Goal: Information Seeking & Learning: Compare options

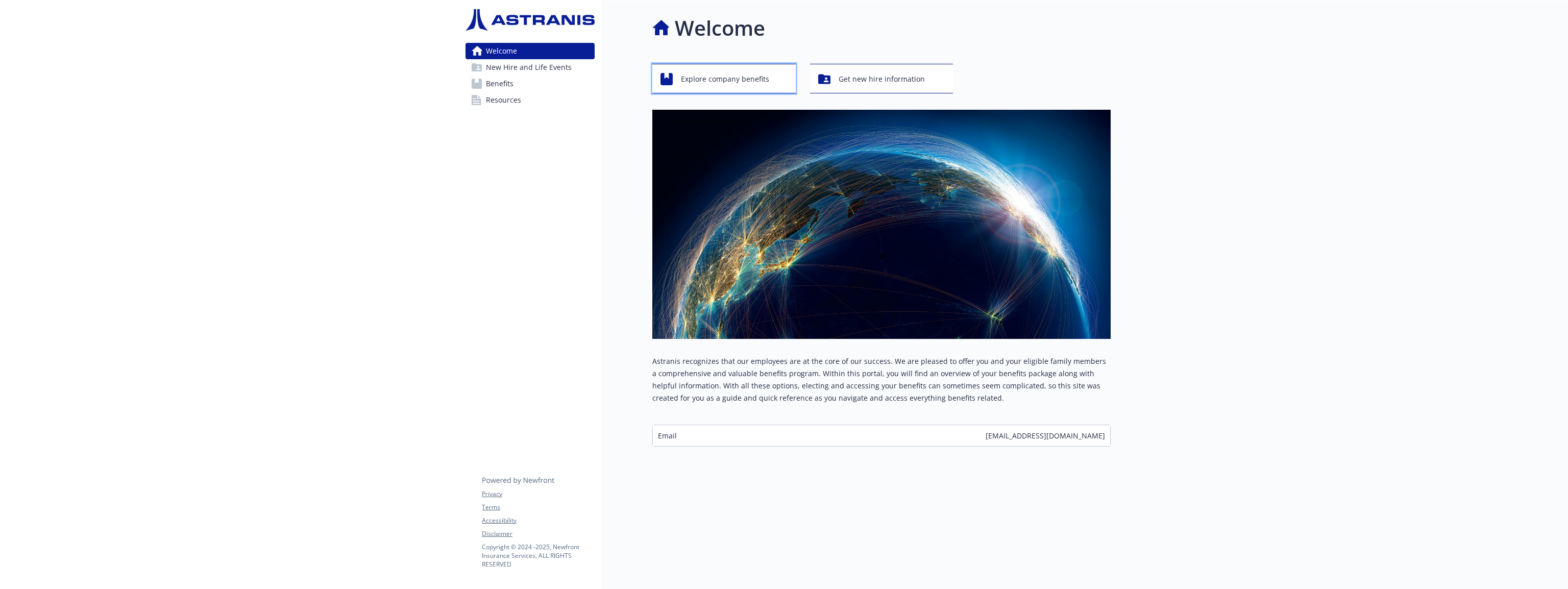
click at [737, 80] on span "Explore company benefits" at bounding box center [725, 79] width 88 height 20
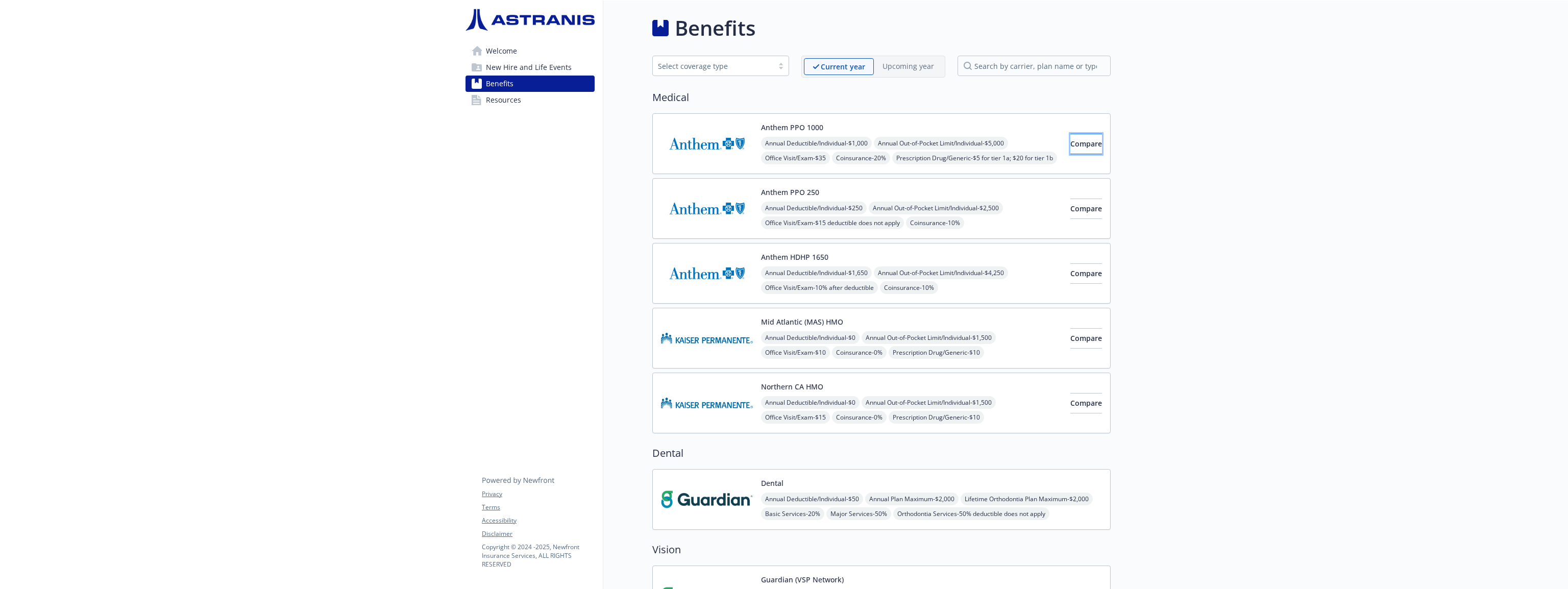
click at [1093, 141] on button "Compare" at bounding box center [1086, 143] width 32 height 20
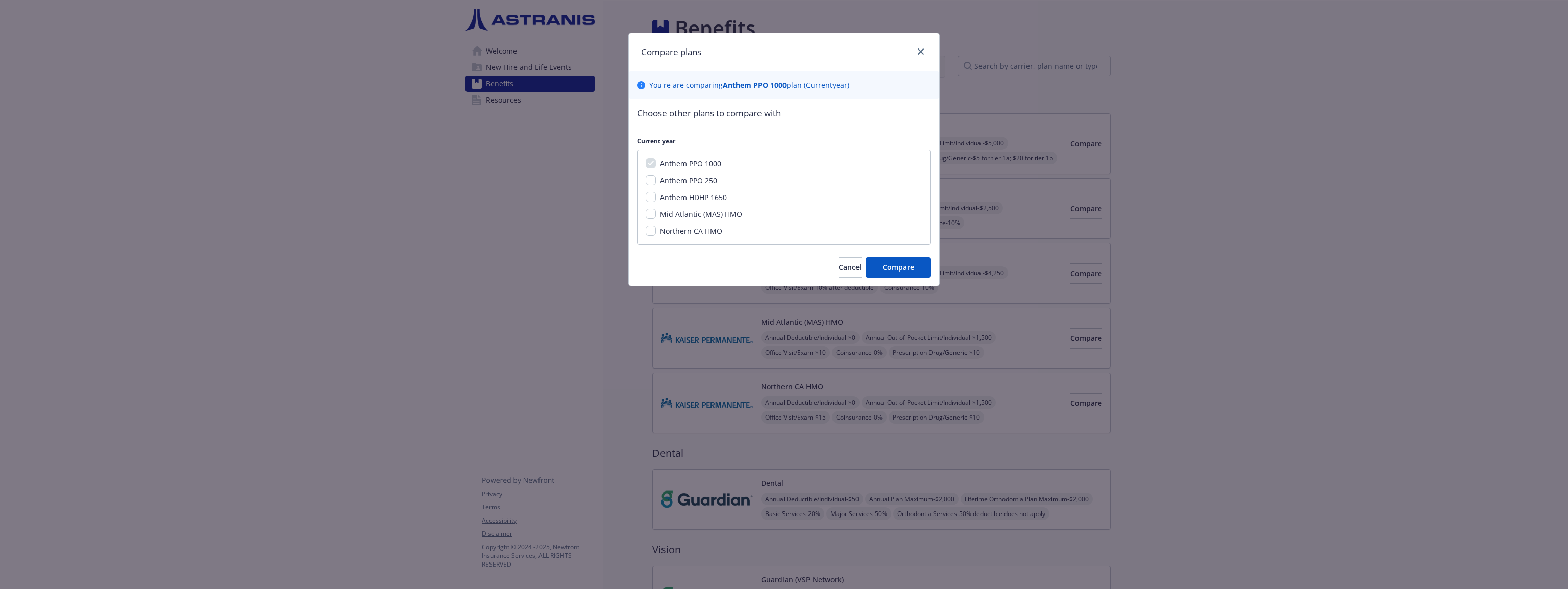
click at [716, 198] on span "Anthem HDHP 1650" at bounding box center [693, 197] width 67 height 10
click at [656, 198] on input "Anthem HDHP 1650" at bounding box center [651, 197] width 10 height 10
checkbox input "true"
click at [884, 263] on span "Compare" at bounding box center [898, 267] width 32 height 10
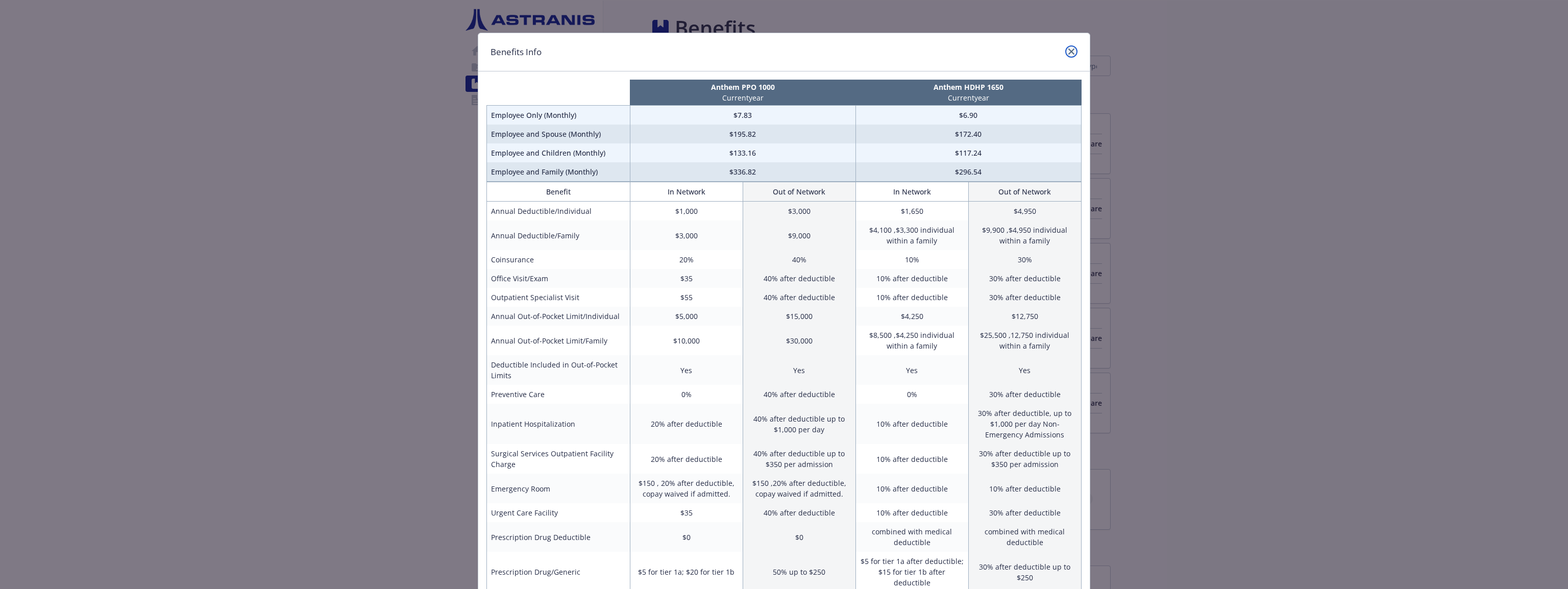
click at [1065, 55] on link "close" at bounding box center [1072, 51] width 12 height 12
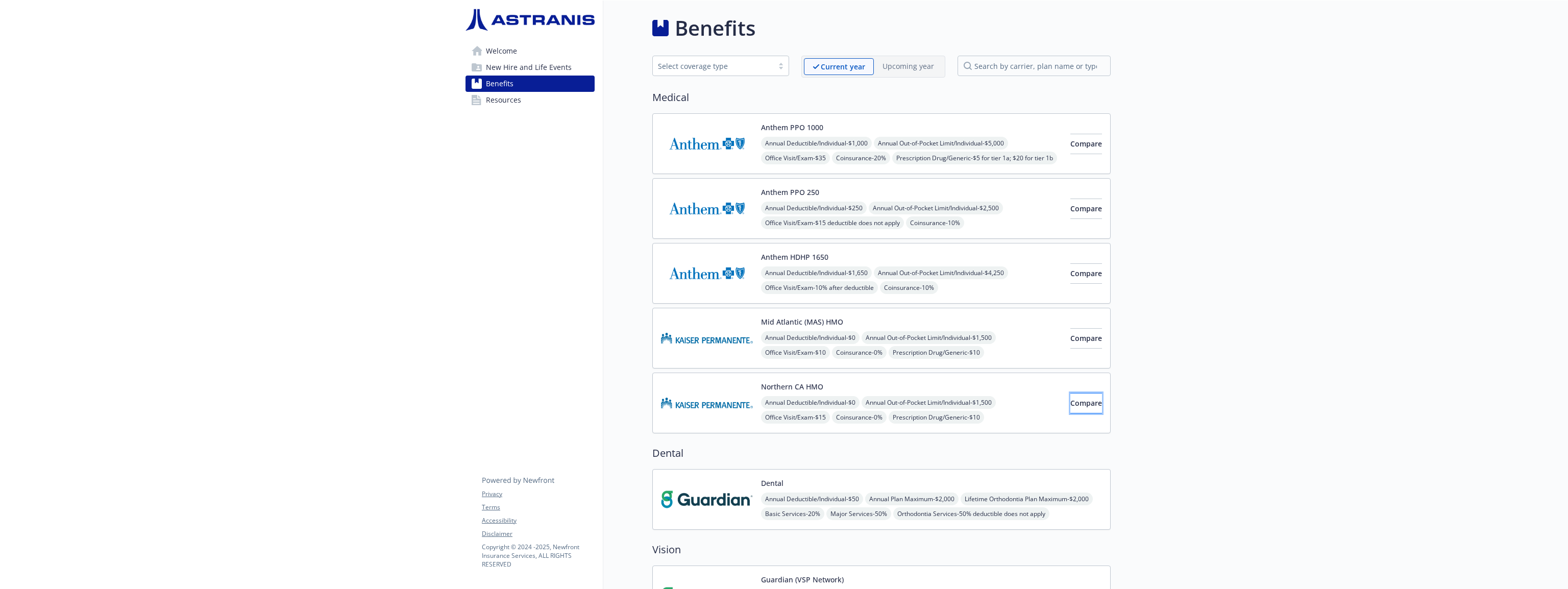
click at [1074, 401] on span "Compare" at bounding box center [1086, 403] width 32 height 10
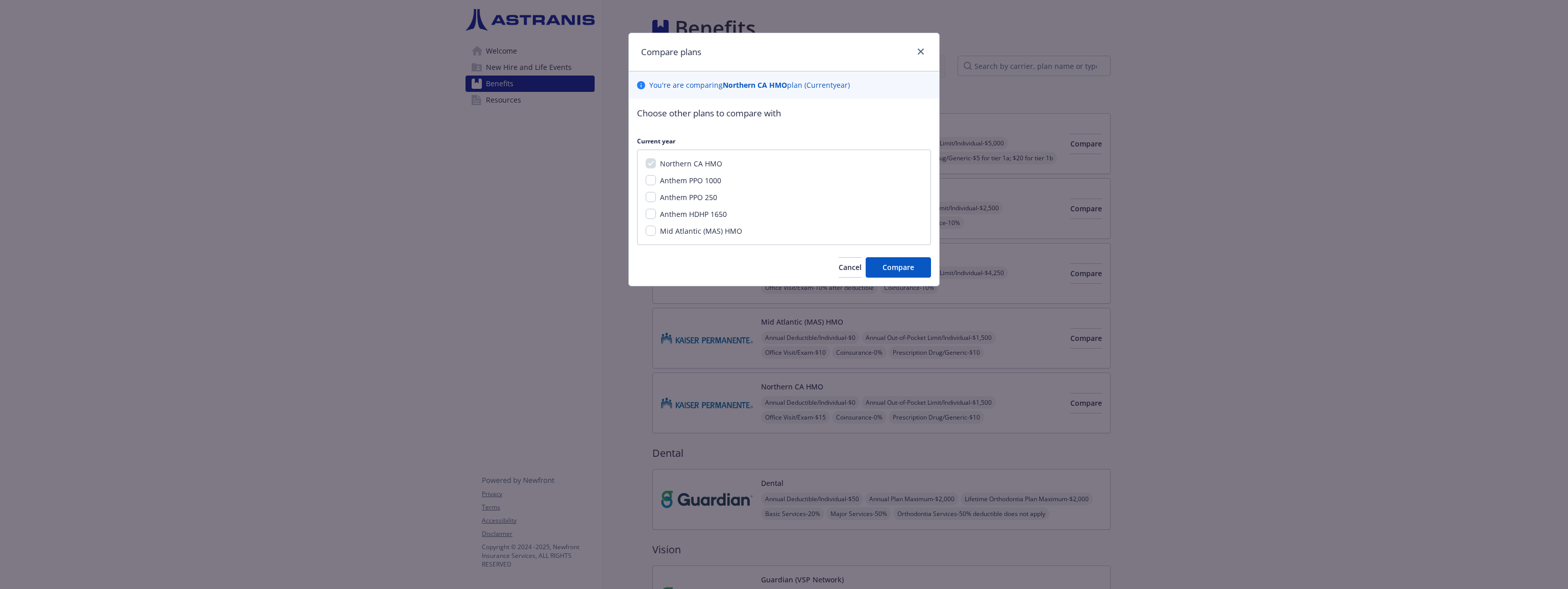
click at [682, 214] on span "Anthem HDHP 1650" at bounding box center [693, 214] width 67 height 10
click at [656, 214] on input "Anthem HDHP 1650" at bounding box center [651, 213] width 10 height 10
checkbox input "true"
click at [892, 269] on span "Compare" at bounding box center [898, 267] width 32 height 10
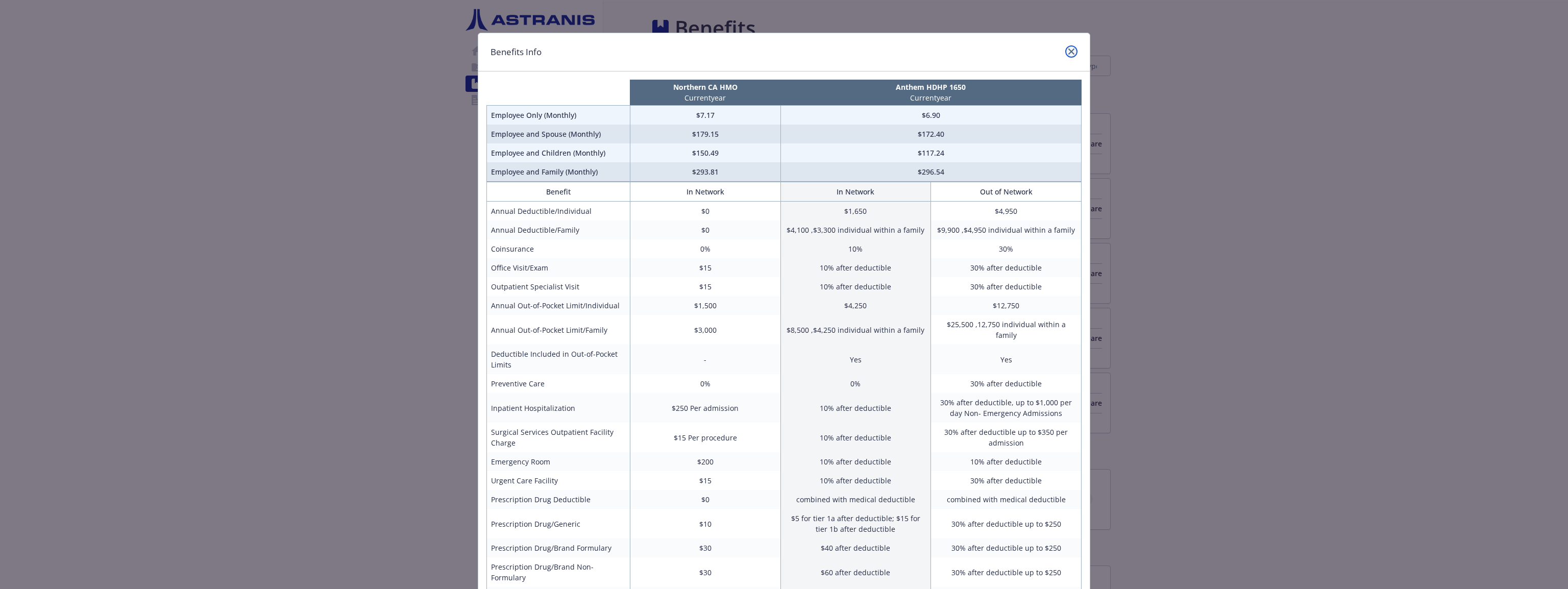
click at [1069, 53] on icon "close" at bounding box center [1072, 52] width 6 height 6
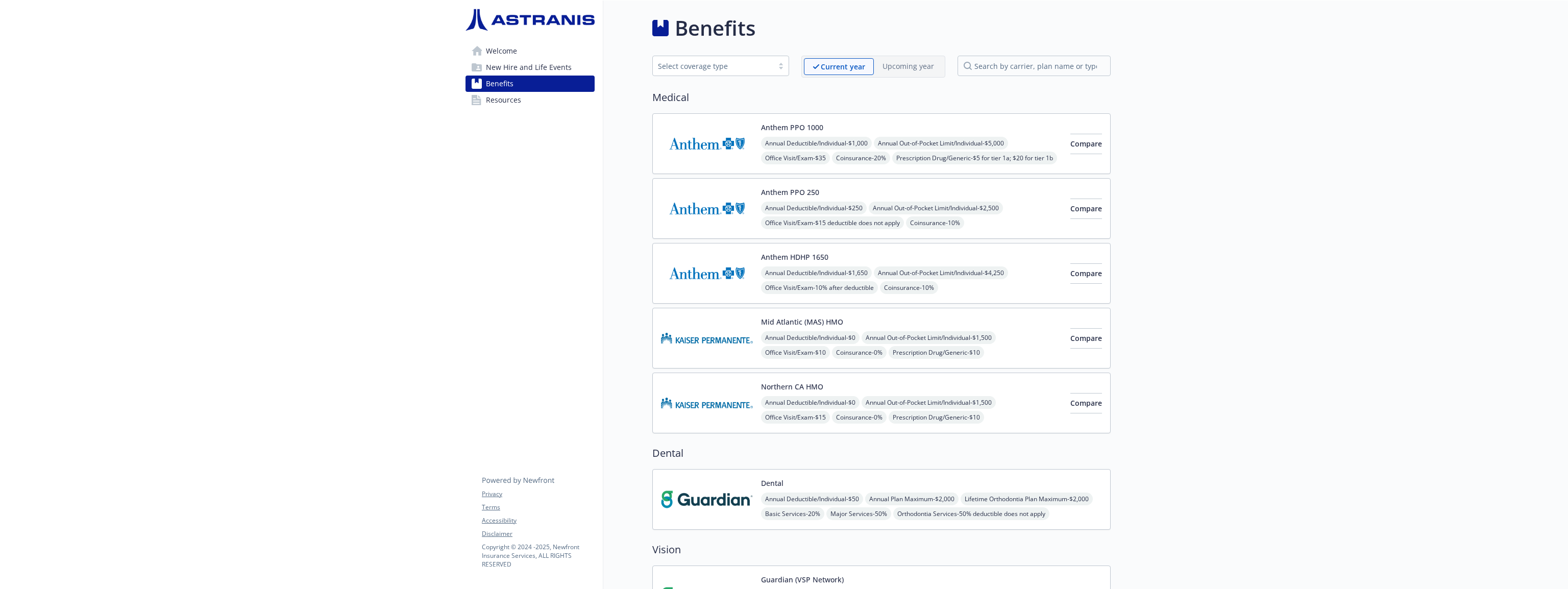
click at [518, 99] on span "Resources" at bounding box center [504, 100] width 35 height 16
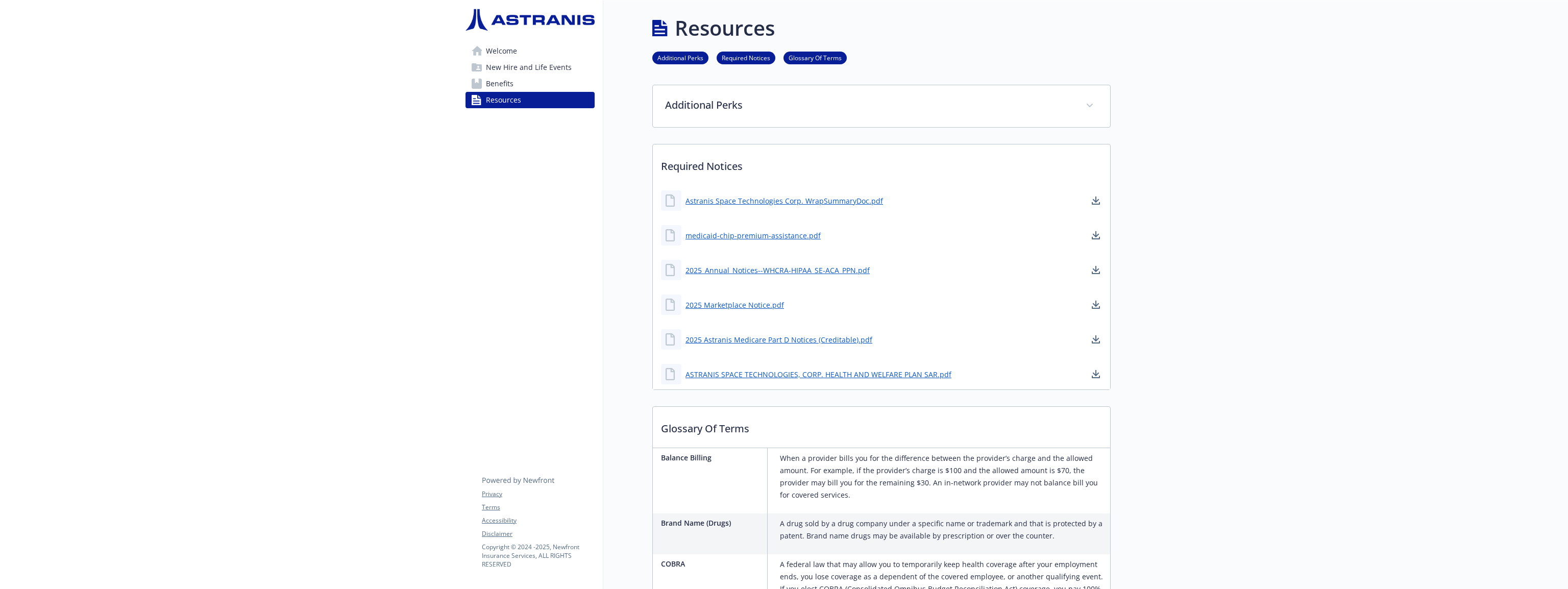
click at [502, 55] on span "Welcome" at bounding box center [501, 51] width 31 height 16
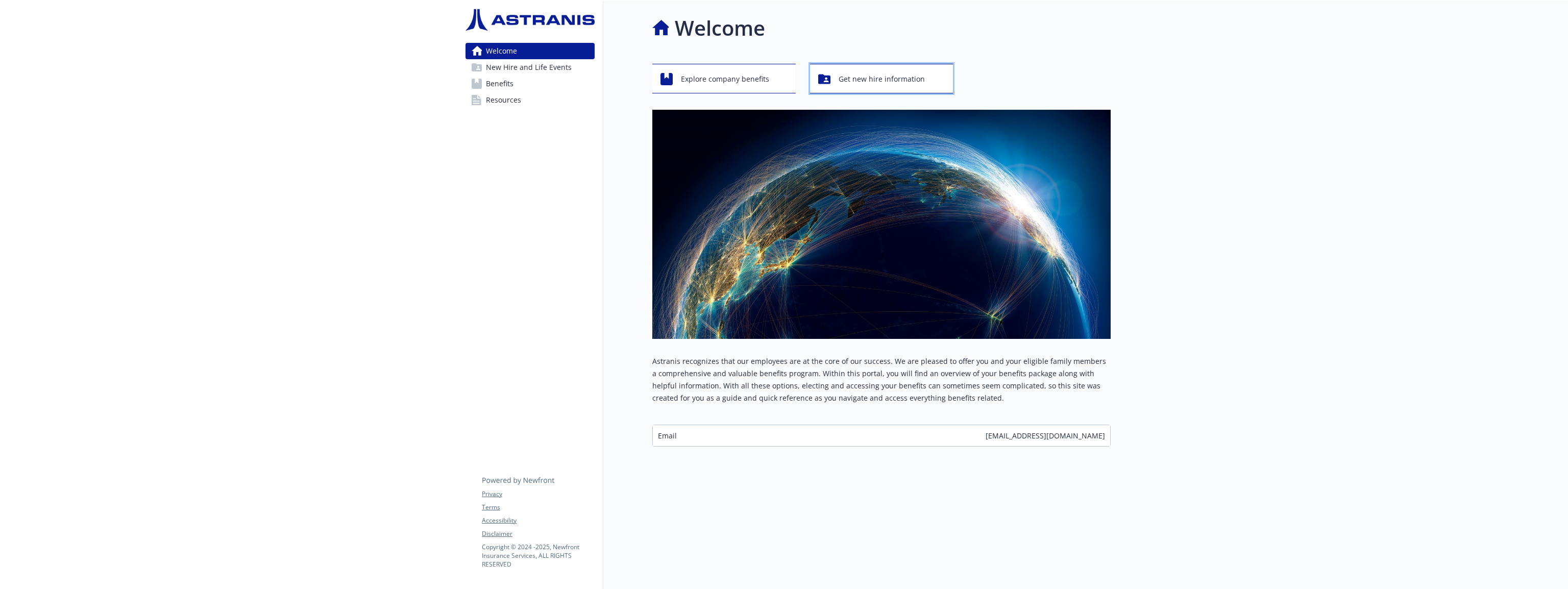
click at [904, 74] on span "Get new hire information" at bounding box center [881, 79] width 86 height 20
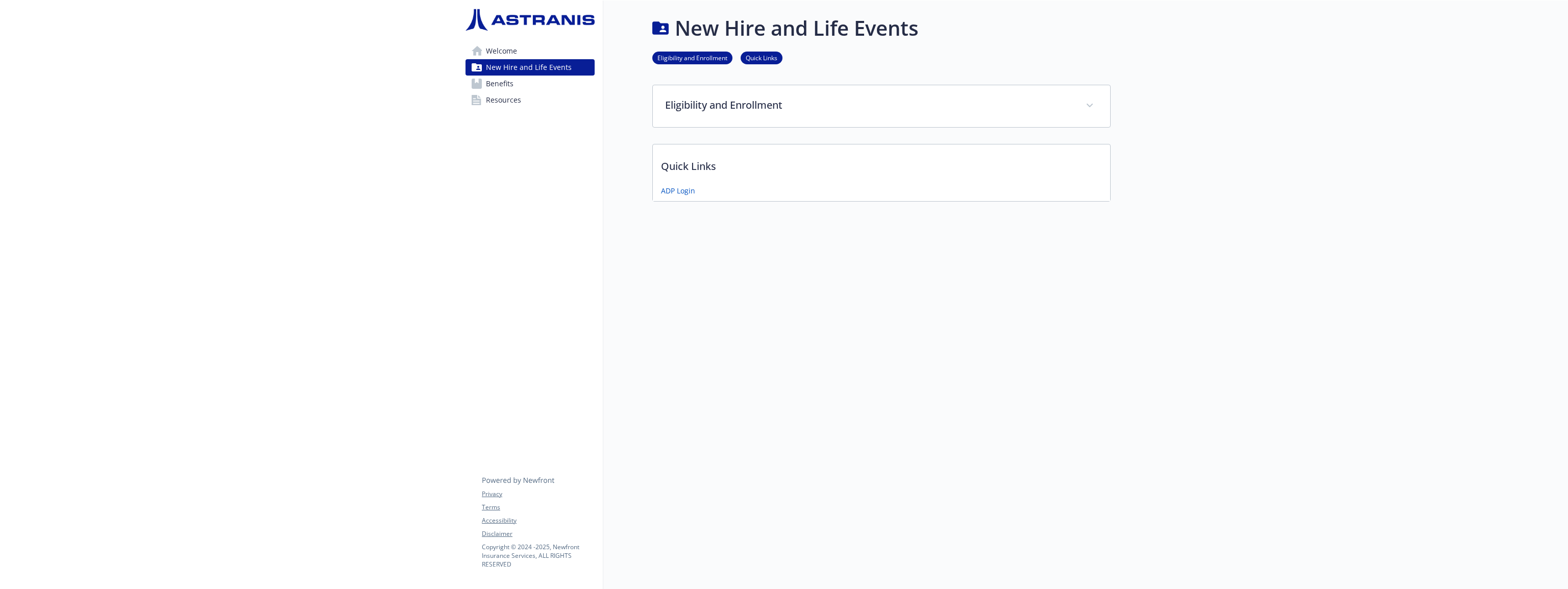
click at [528, 46] on link "Welcome" at bounding box center [530, 51] width 129 height 16
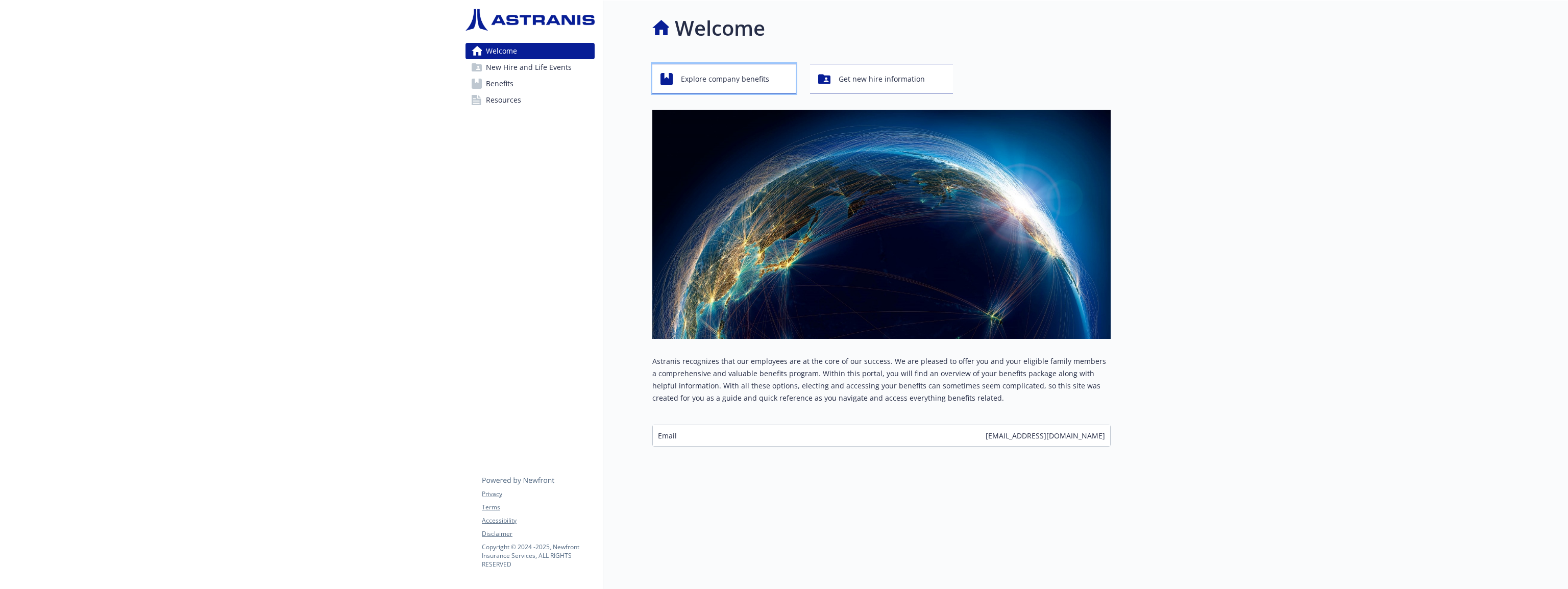
click at [698, 82] on span "Explore company benefits" at bounding box center [725, 79] width 88 height 20
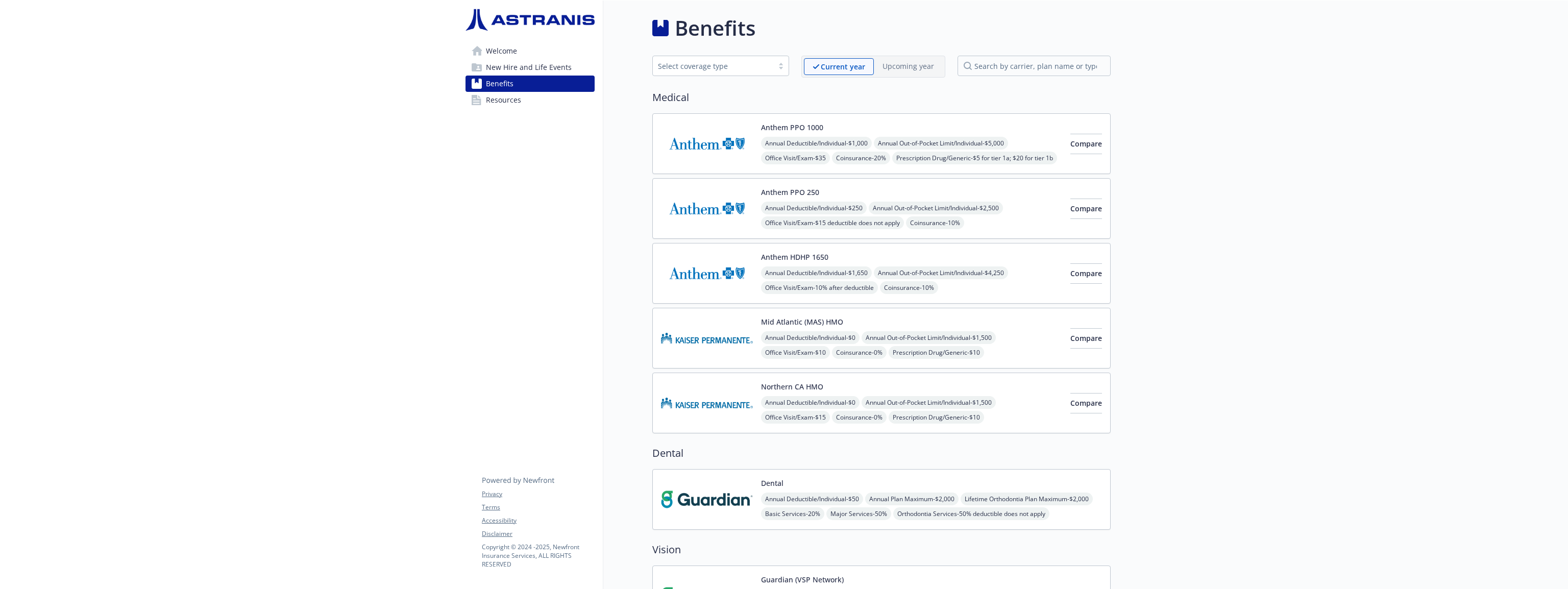
click at [560, 66] on span "New Hire and Life Events" at bounding box center [529, 67] width 86 height 16
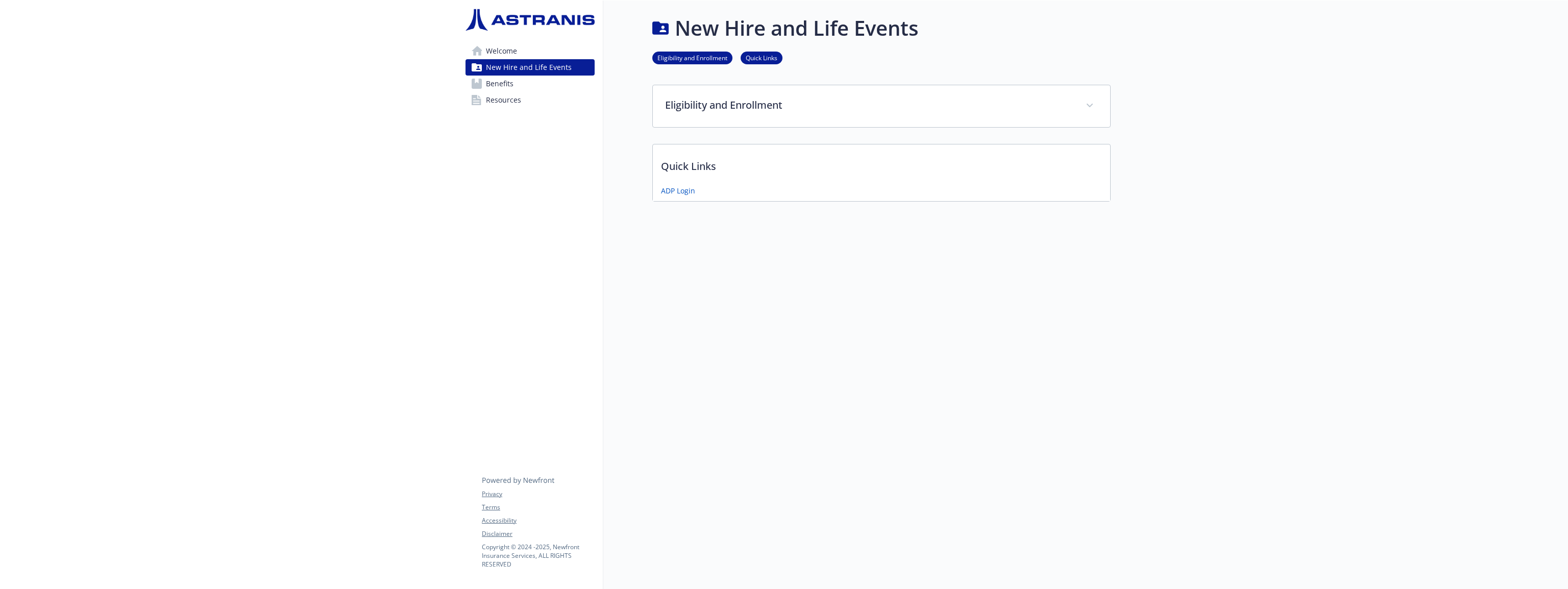
click at [560, 66] on span "New Hire and Life Events" at bounding box center [529, 67] width 86 height 16
click at [671, 185] on link "ADP Login" at bounding box center [679, 191] width 36 height 13
